Goal: Task Accomplishment & Management: Complete application form

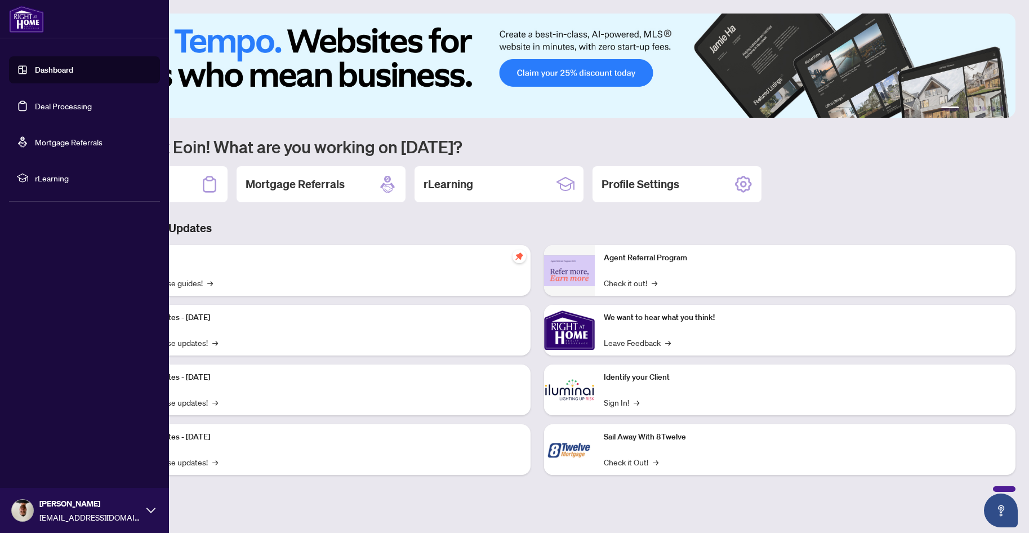
click at [77, 107] on link "Deal Processing" at bounding box center [63, 106] width 57 height 10
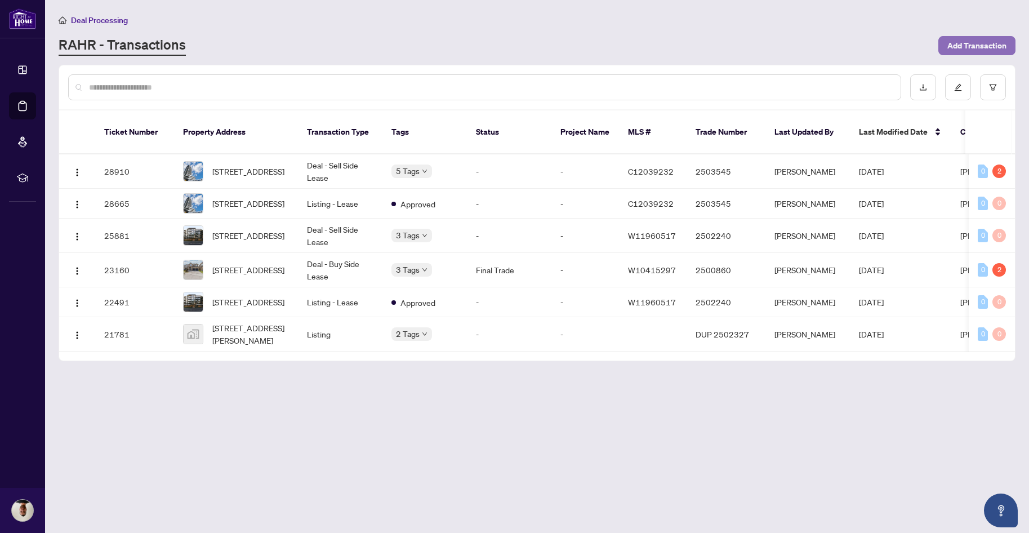
click at [977, 43] on span "Add Transaction" at bounding box center [976, 46] width 59 height 18
click at [631, 34] on div "Deal Processing [PERSON_NAME] - Transactions Add Transaction" at bounding box center [537, 35] width 957 height 42
click at [300, 227] on td "Deal - Sell Side Lease" at bounding box center [340, 235] width 84 height 34
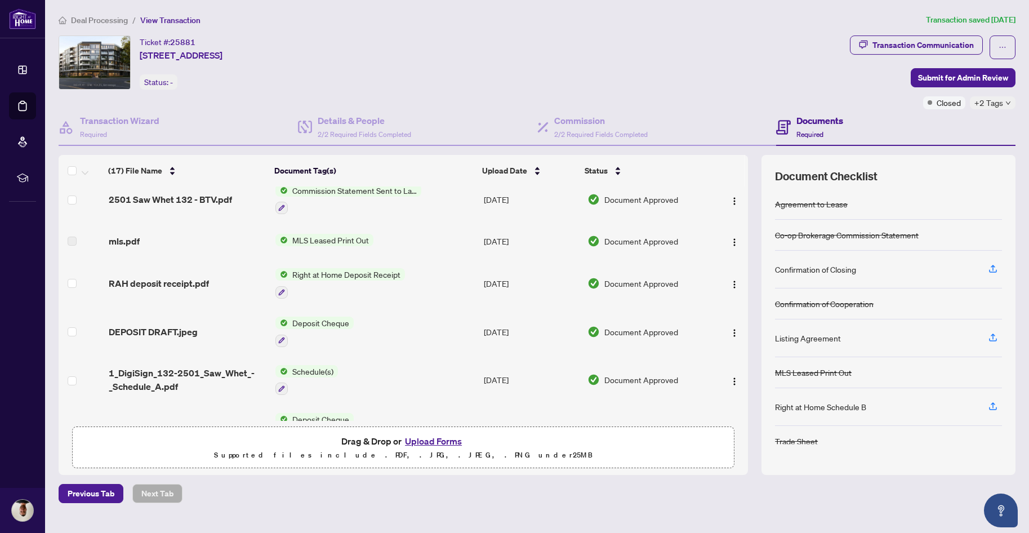
scroll to position [282, 0]
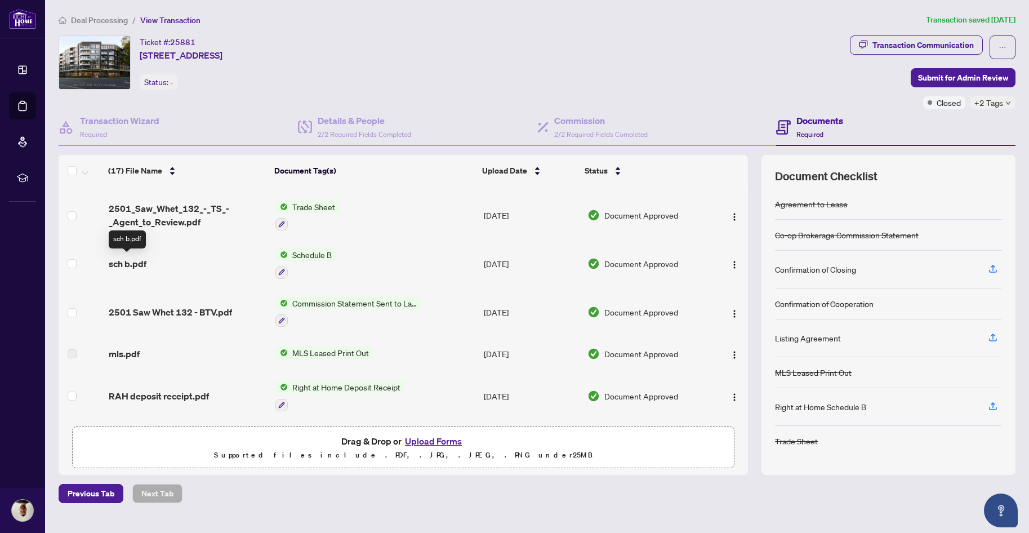
click at [122, 258] on span "sch b.pdf" at bounding box center [128, 264] width 38 height 14
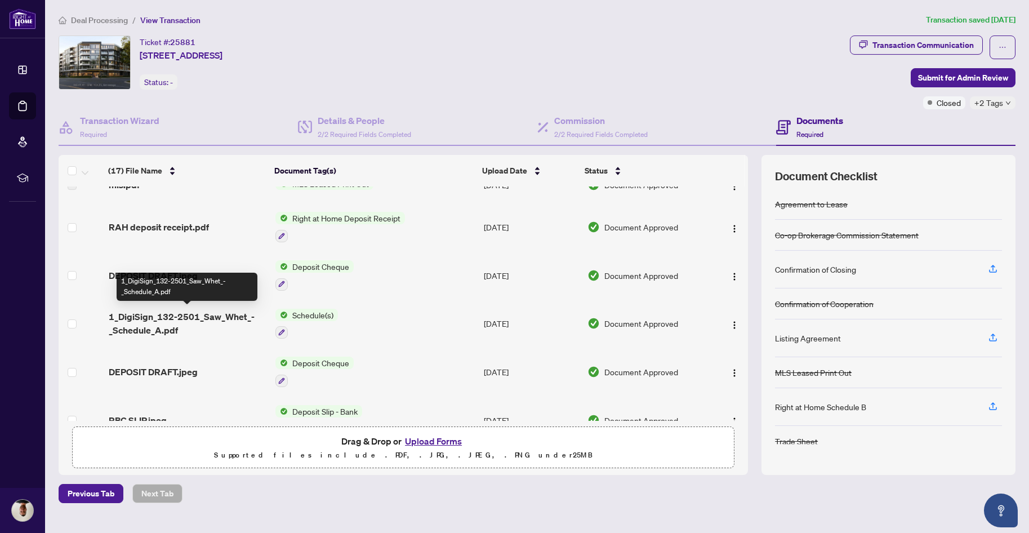
scroll to position [563, 0]
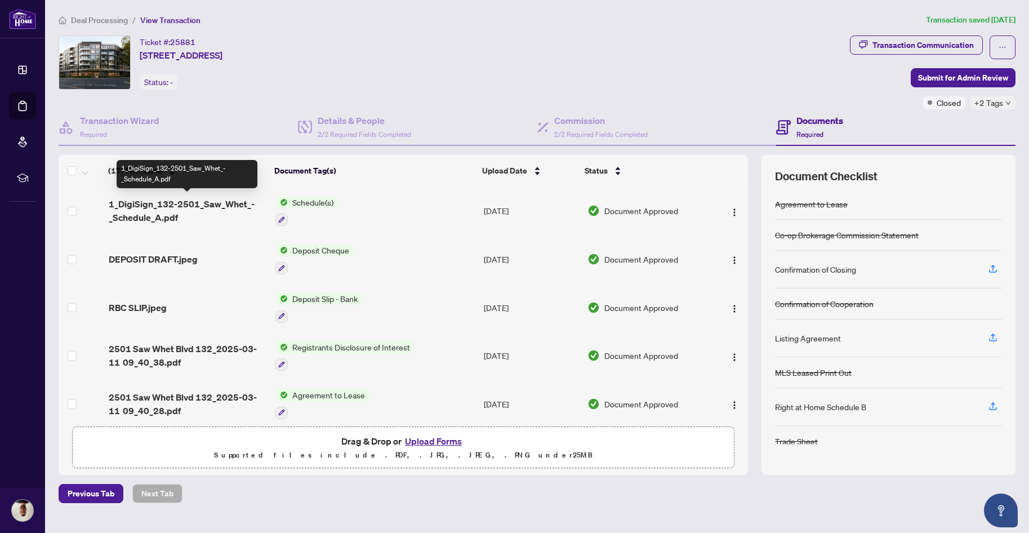
click at [197, 205] on span "1_DigiSign_132-2501_Saw_Whet_-_Schedule_A.pdf" at bounding box center [188, 210] width 158 height 27
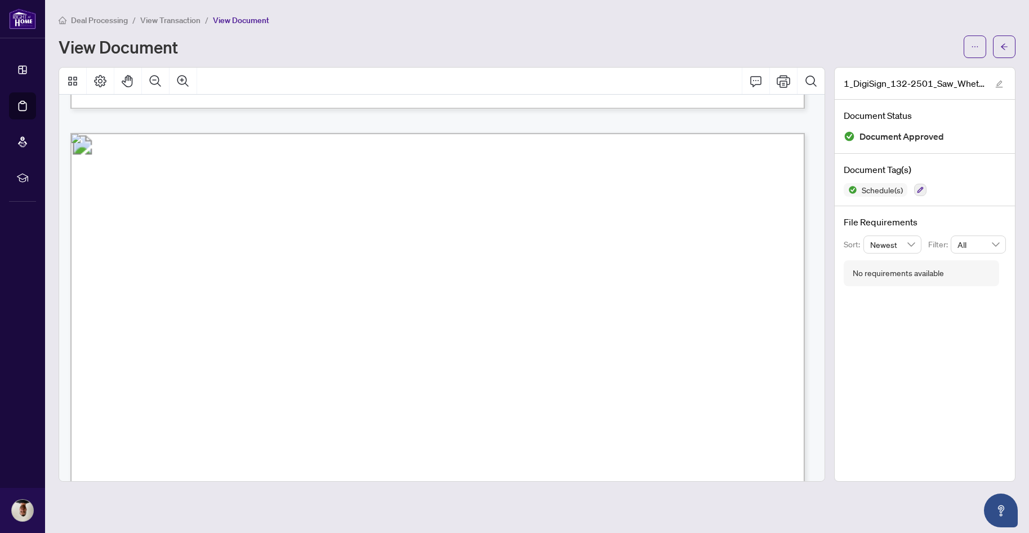
scroll to position [1182, 0]
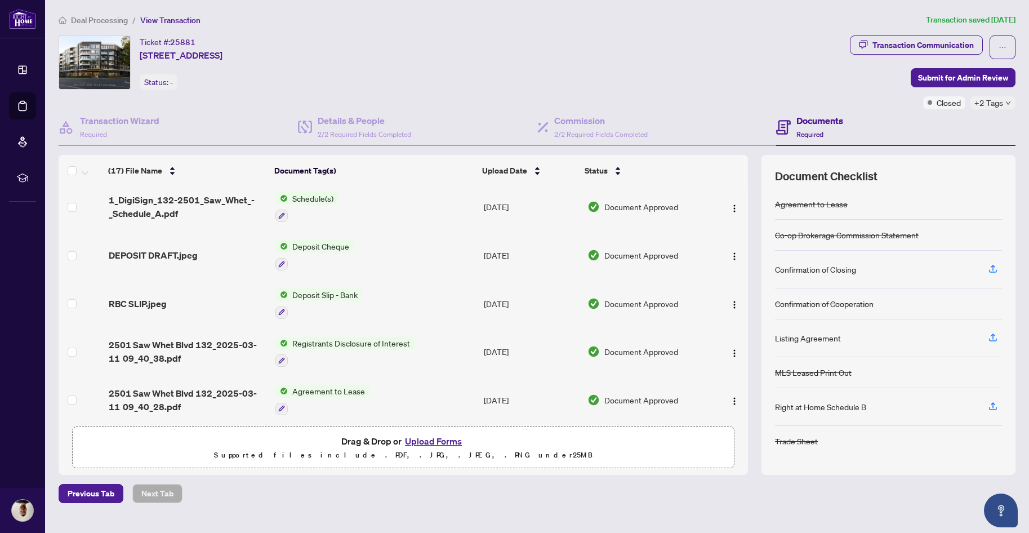
scroll to position [571, 0]
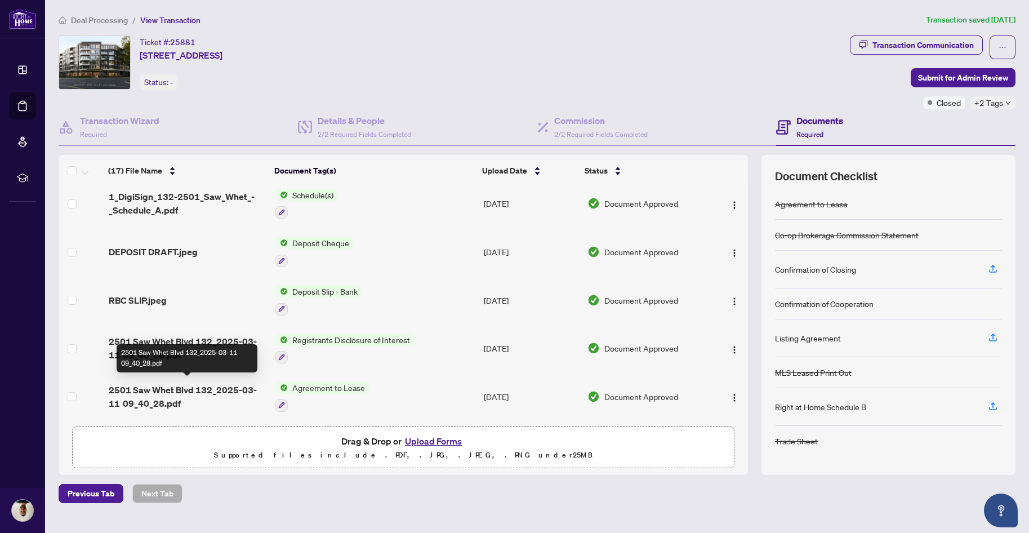
click at [181, 394] on span "2501 Saw Whet Blvd 132_2025-03-11 09_40_28.pdf" at bounding box center [188, 396] width 158 height 27
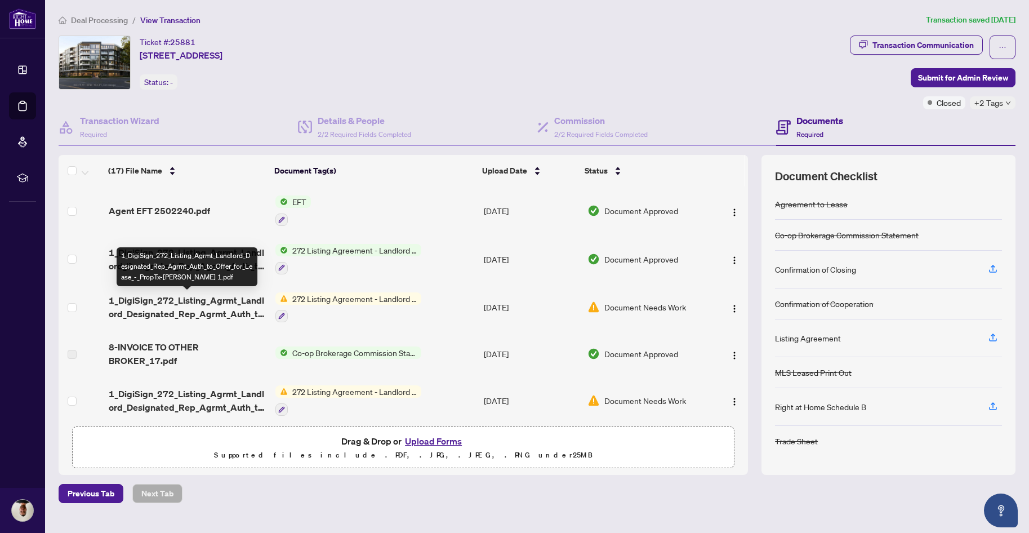
click at [168, 304] on span "1_DigiSign_272_Listing_Agrmt_Landlord_Designated_Rep_Agrmt_Auth_to_Offer_for_Le…" at bounding box center [188, 306] width 158 height 27
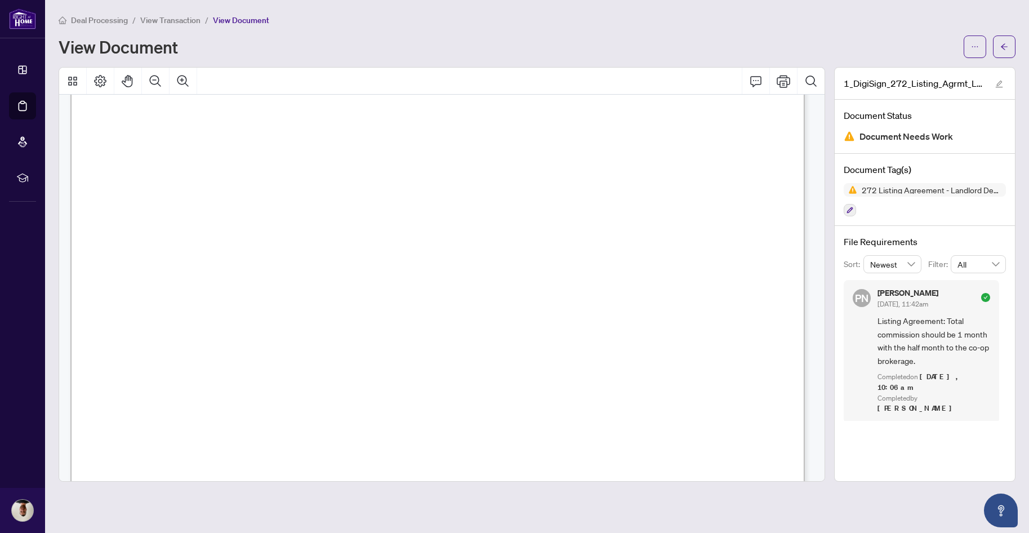
scroll to position [56, 0]
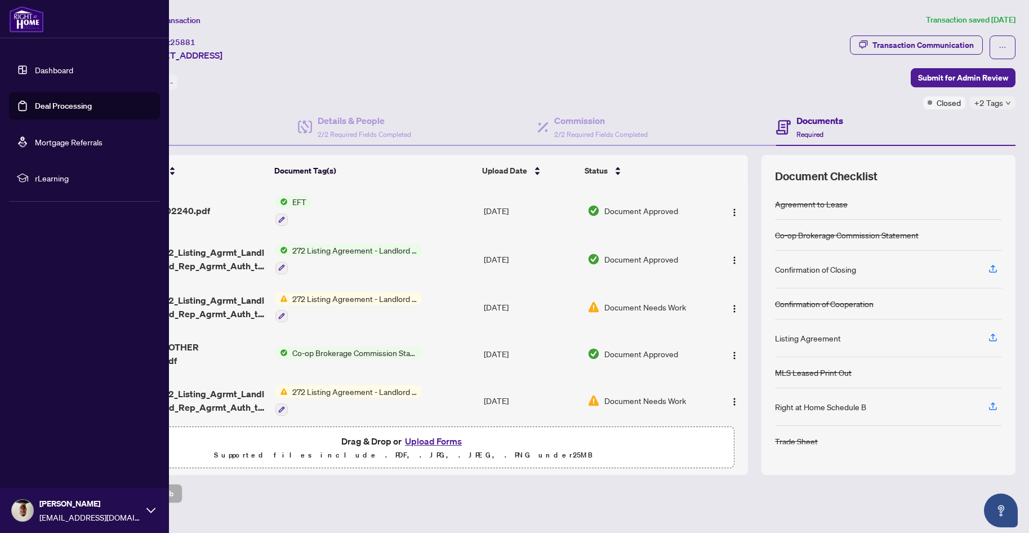
click at [38, 107] on link "Deal Processing" at bounding box center [63, 106] width 57 height 10
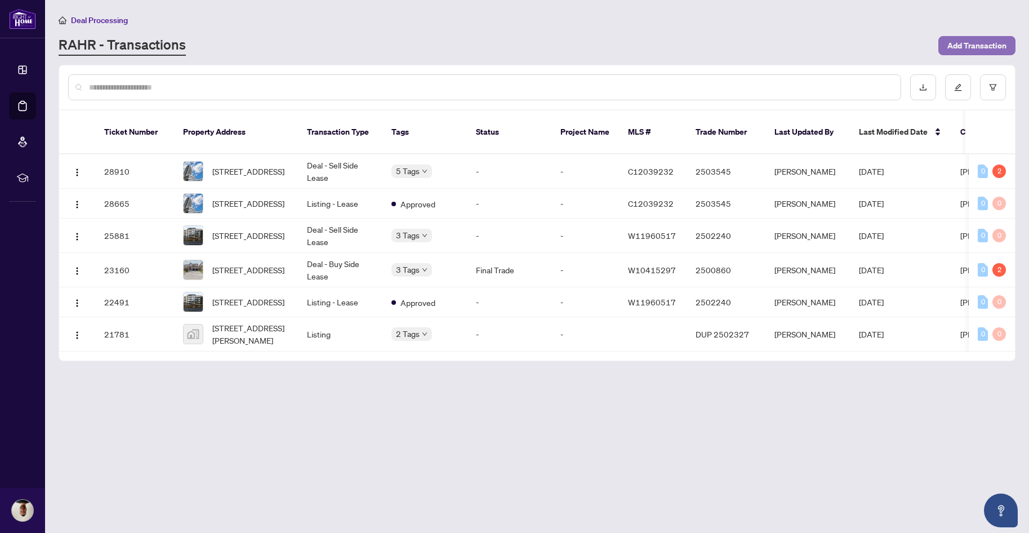
click at [978, 44] on span "Add Transaction" at bounding box center [976, 46] width 59 height 18
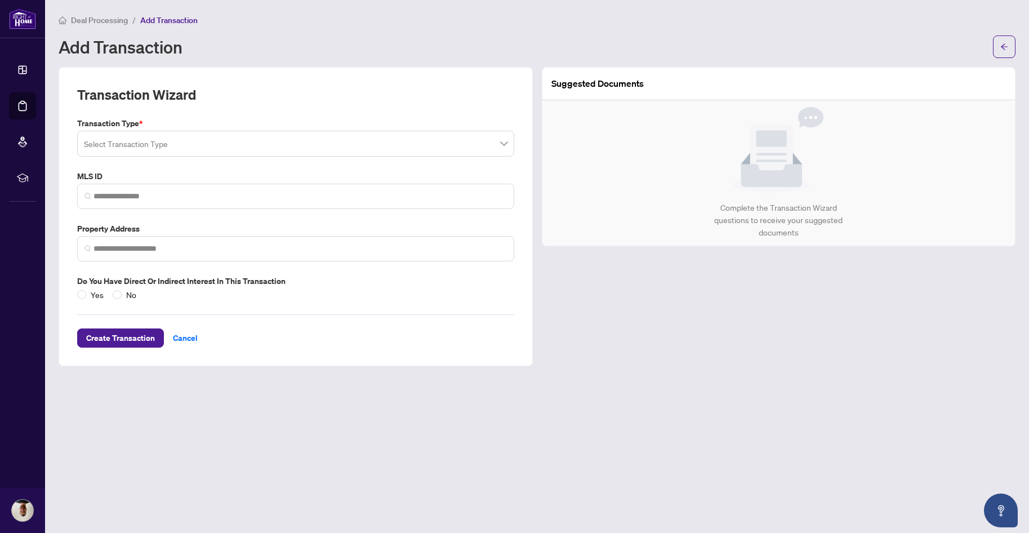
click at [192, 147] on input "search" at bounding box center [290, 145] width 413 height 25
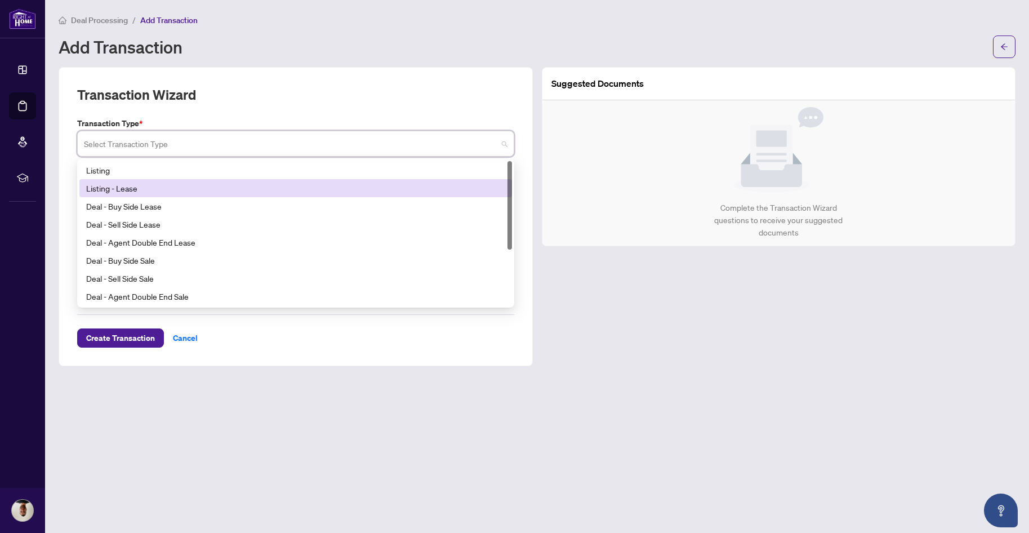
click at [177, 186] on div "Listing - Lease" at bounding box center [295, 188] width 419 height 12
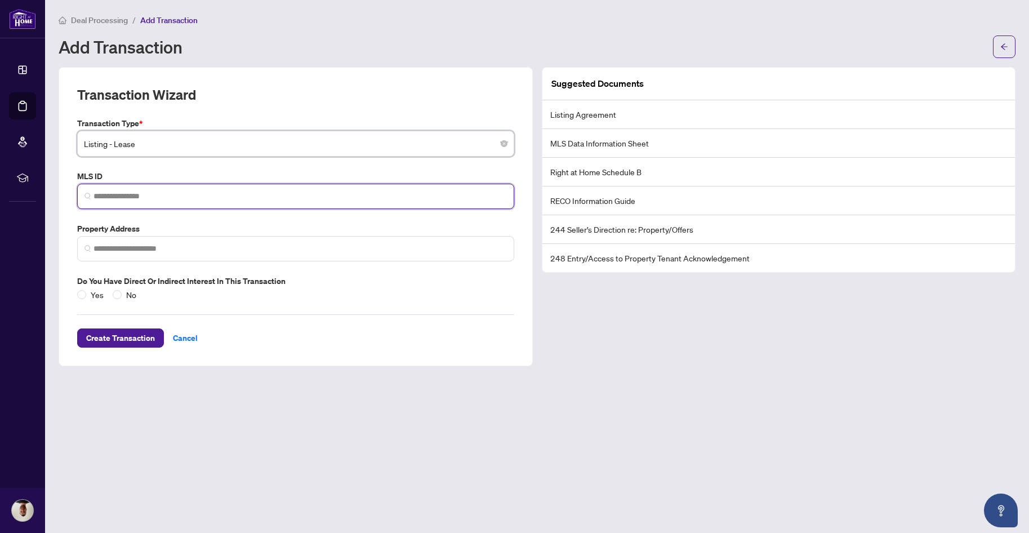
click at [164, 194] on input "search" at bounding box center [299, 196] width 413 height 12
paste input "*********"
type input "*********"
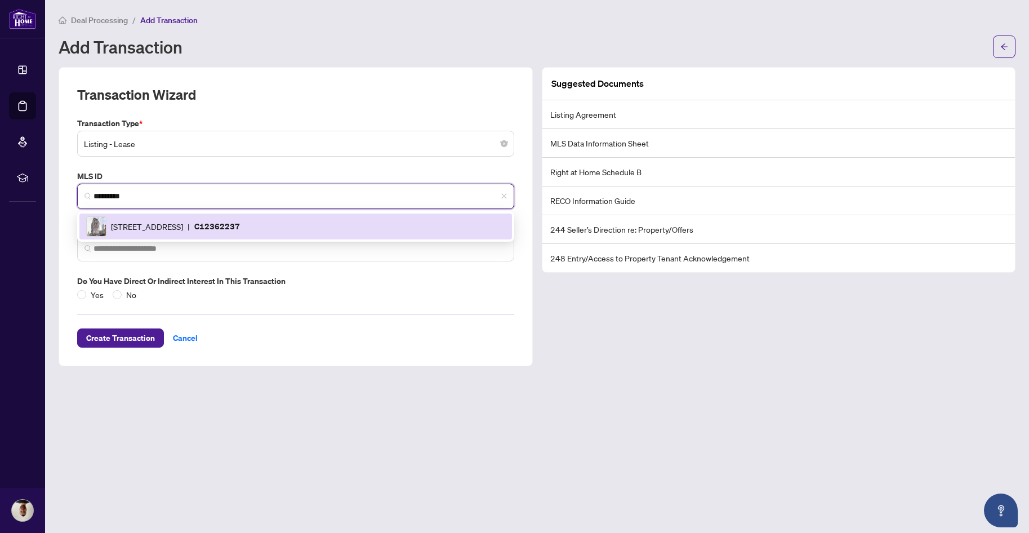
click at [183, 224] on span "[STREET_ADDRESS]" at bounding box center [147, 226] width 72 height 12
type input "**********"
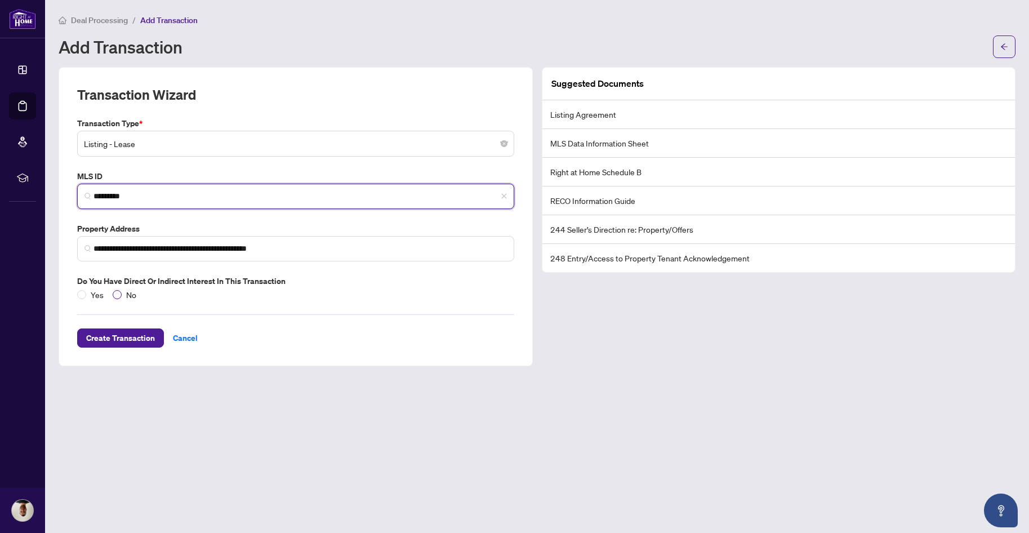
type input "*********"
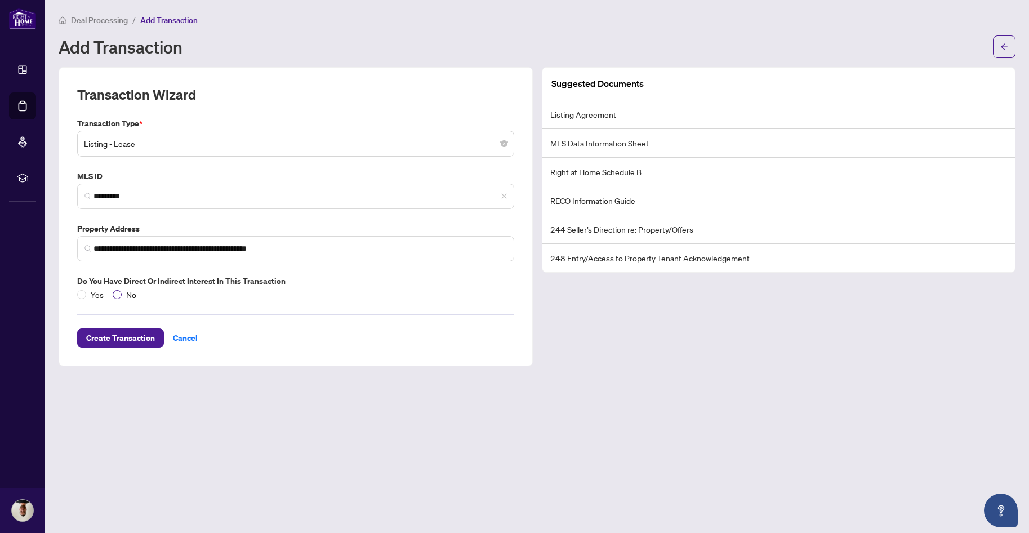
click at [122, 296] on span "No" at bounding box center [131, 294] width 19 height 12
click at [137, 341] on span "Create Transaction" at bounding box center [120, 338] width 69 height 18
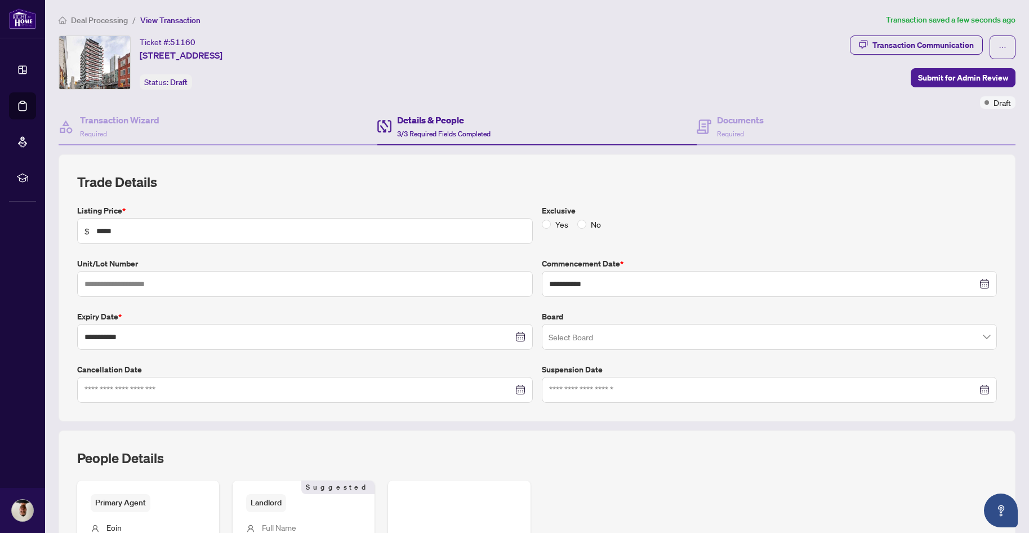
type input "**********"
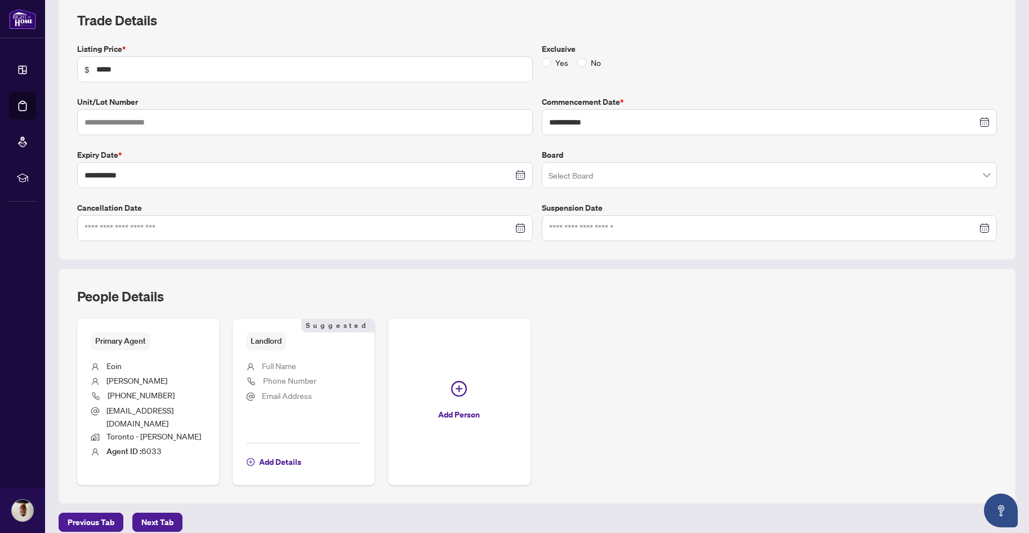
scroll to position [162, 0]
click at [167, 512] on span "Next Tab" at bounding box center [157, 521] width 32 height 18
